Goal: Information Seeking & Learning: Learn about a topic

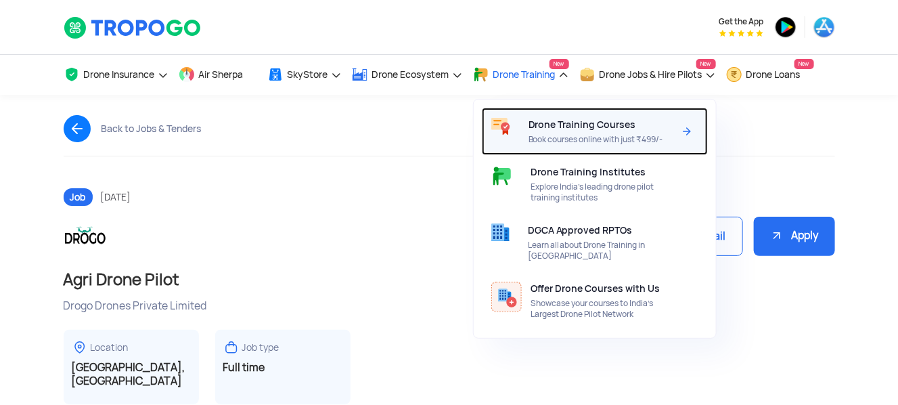
click at [559, 135] on span "Book courses online with just ₹499/-" at bounding box center [602, 139] width 146 height 11
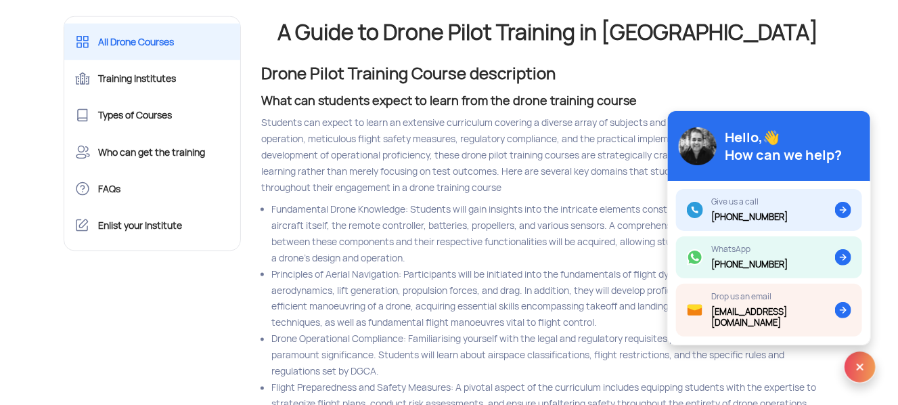
scroll to position [690, 0]
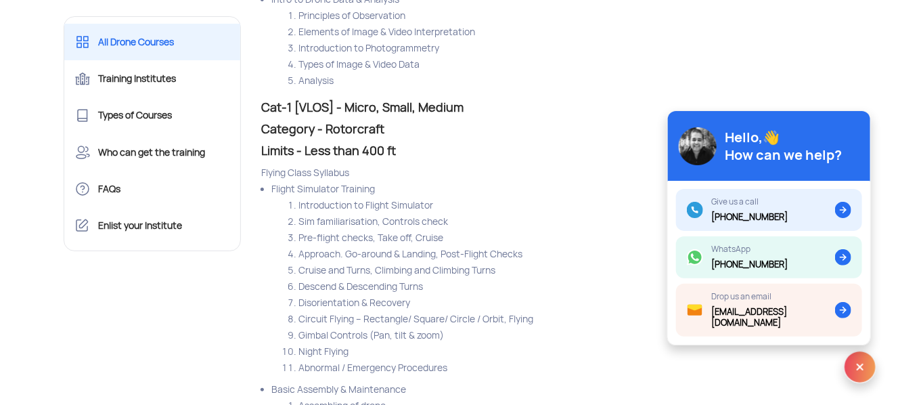
scroll to position [3956, 0]
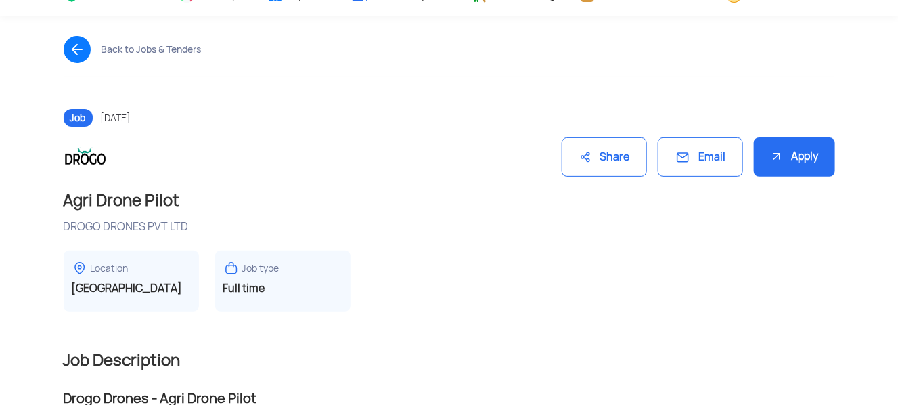
scroll to position [53, 0]
